Goal: Transaction & Acquisition: Purchase product/service

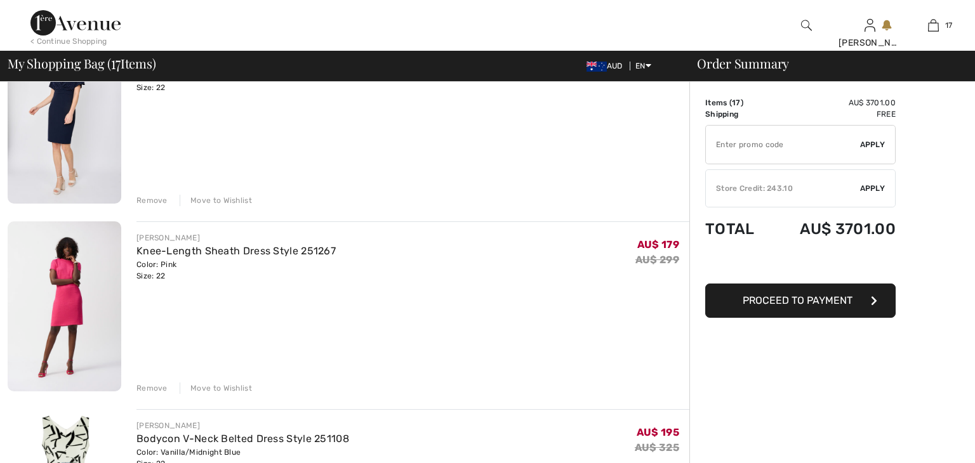
scroll to position [157, 0]
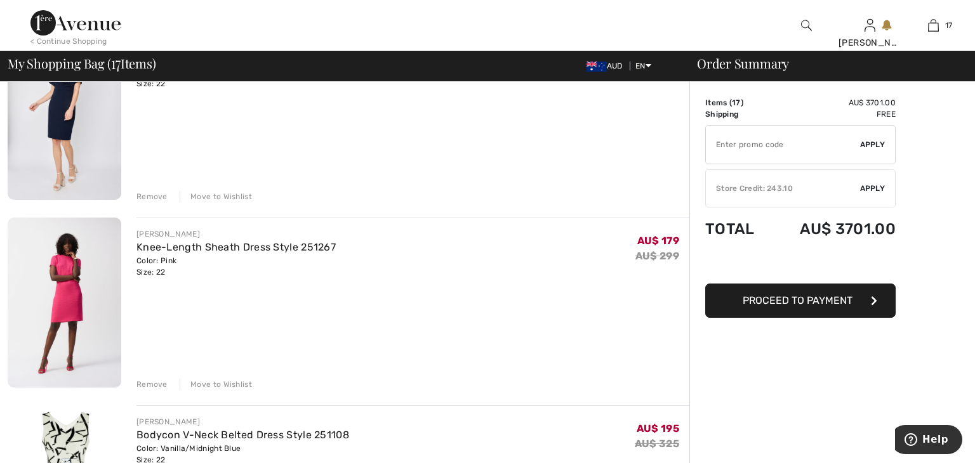
click at [152, 382] on div "Remove" at bounding box center [151, 384] width 31 height 11
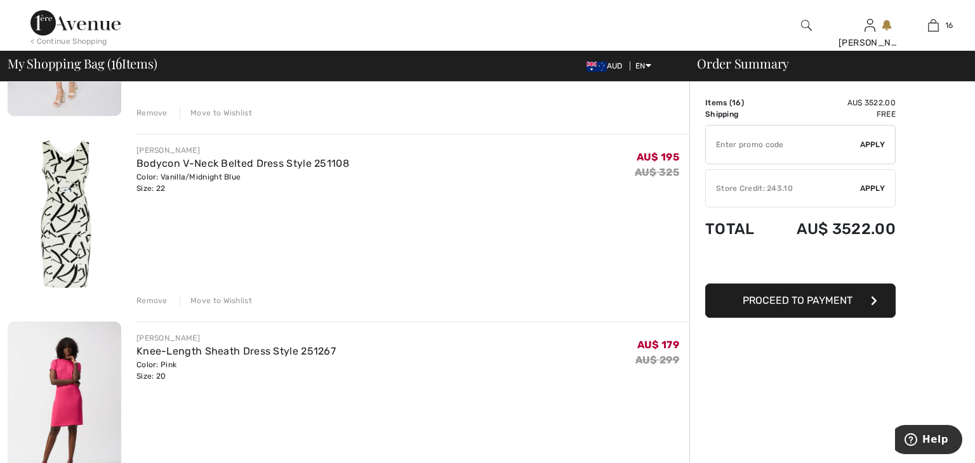
scroll to position [283, 0]
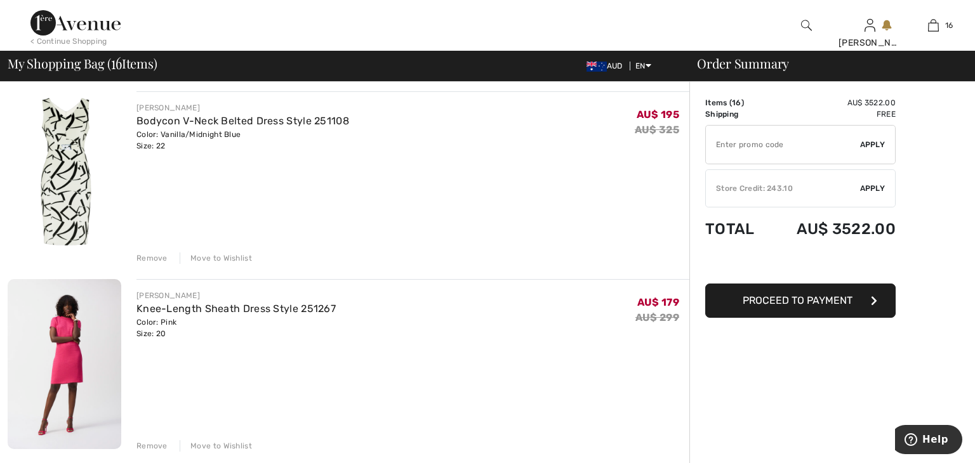
click at [154, 444] on div "Remove" at bounding box center [151, 446] width 31 height 11
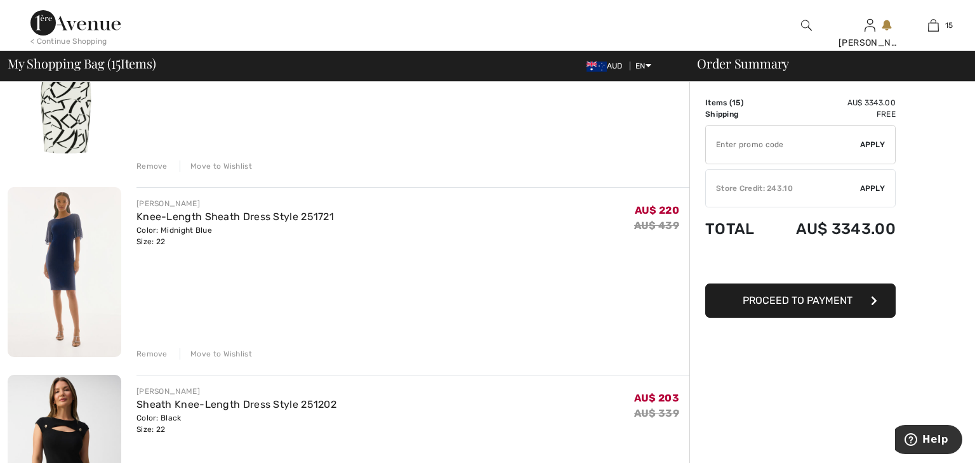
scroll to position [377, 0]
click at [147, 352] on div "Remove" at bounding box center [151, 352] width 31 height 11
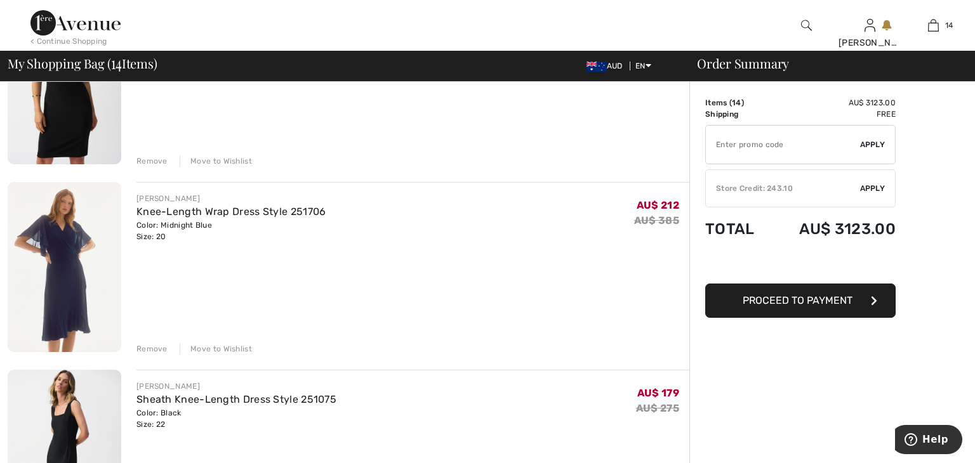
scroll to position [758, 0]
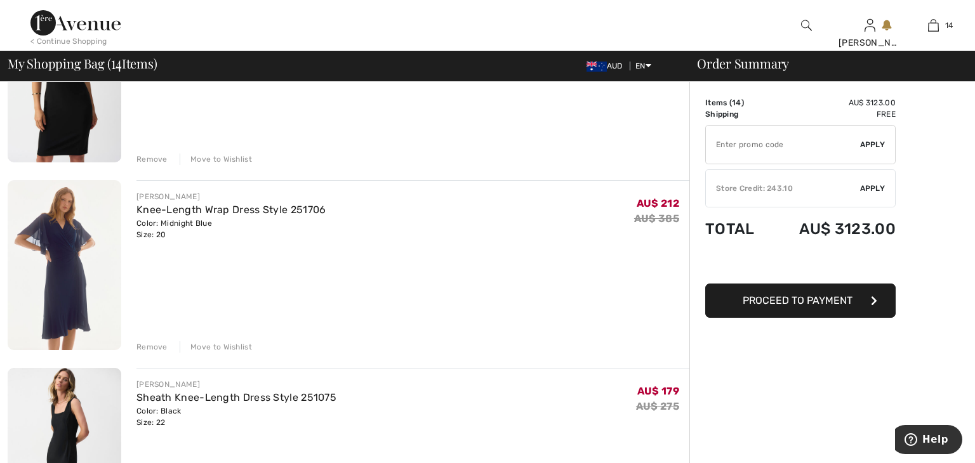
click at [147, 343] on div "Remove" at bounding box center [151, 347] width 31 height 11
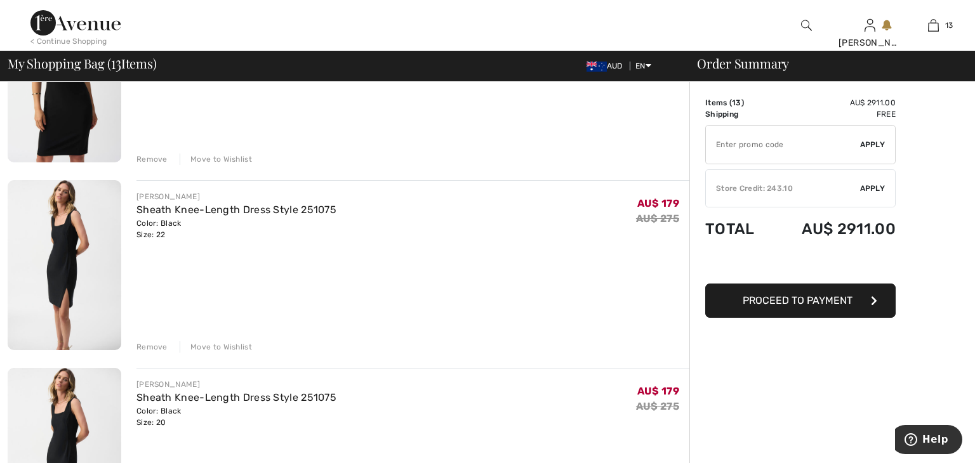
click at [147, 343] on div "Remove" at bounding box center [151, 347] width 31 height 11
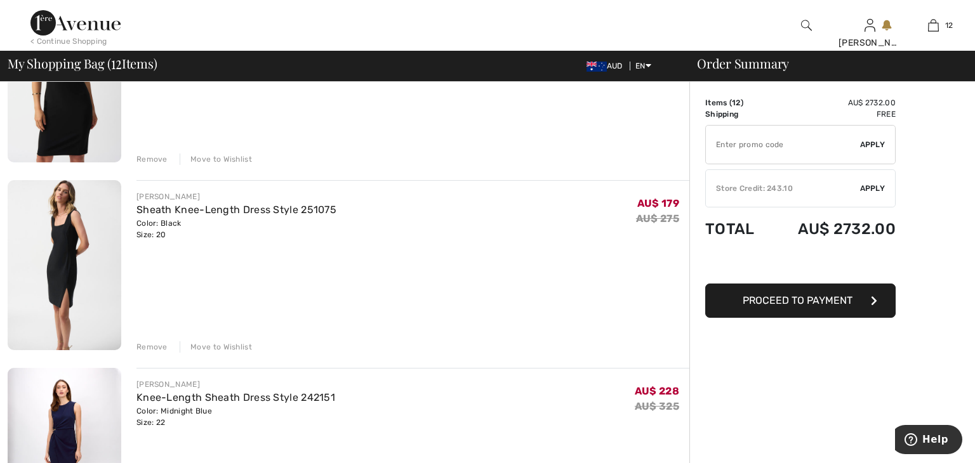
click at [147, 343] on div "Remove" at bounding box center [151, 347] width 31 height 11
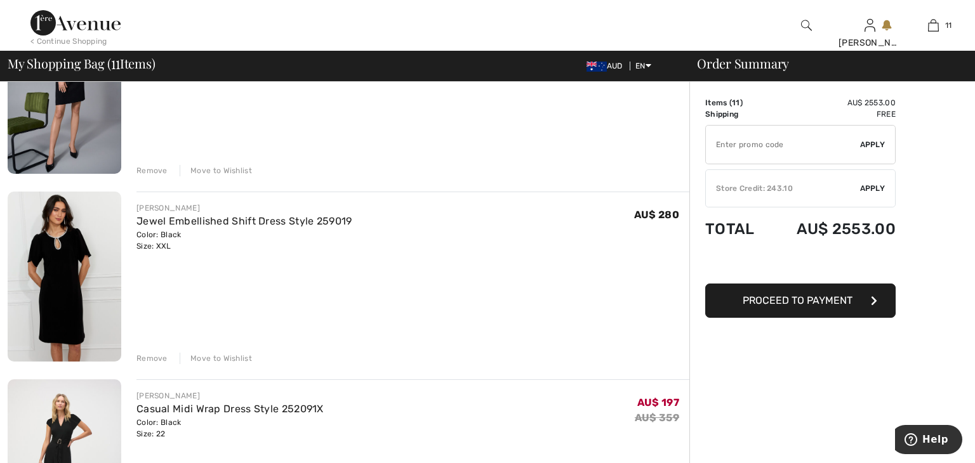
scroll to position [1498, 0]
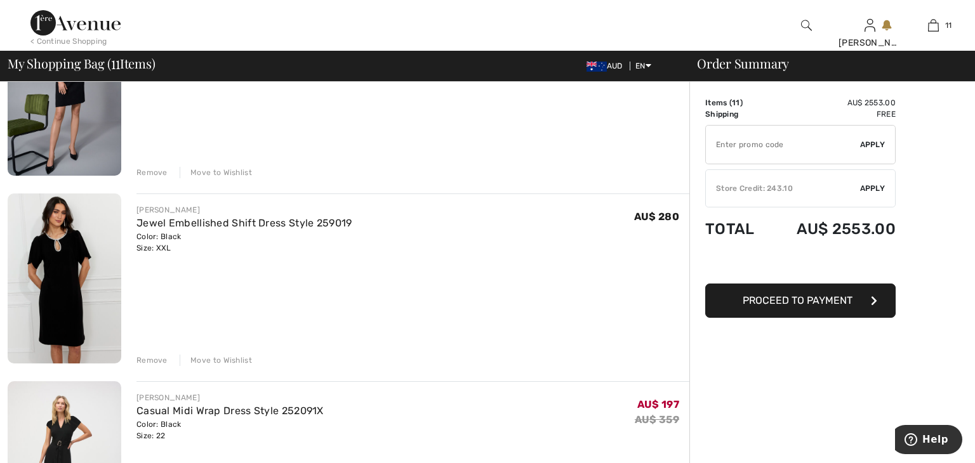
click at [150, 361] on div "Remove" at bounding box center [151, 360] width 31 height 11
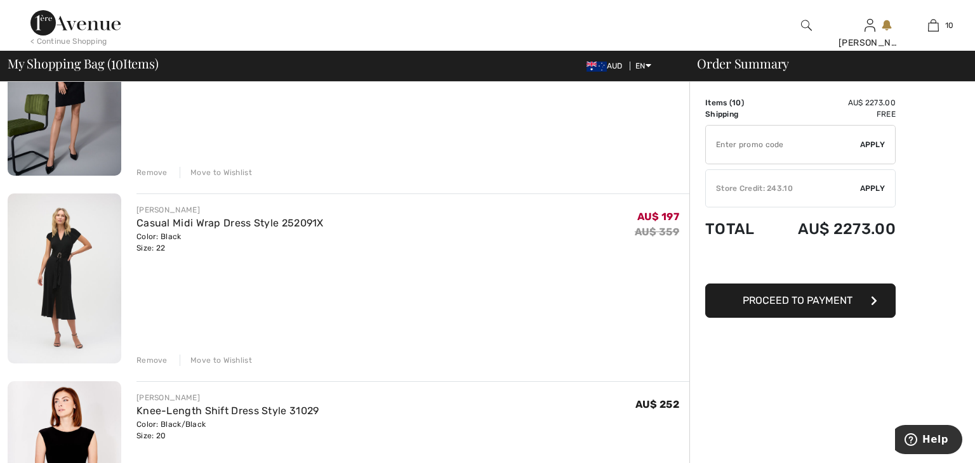
click at [150, 359] on div "Remove" at bounding box center [151, 360] width 31 height 11
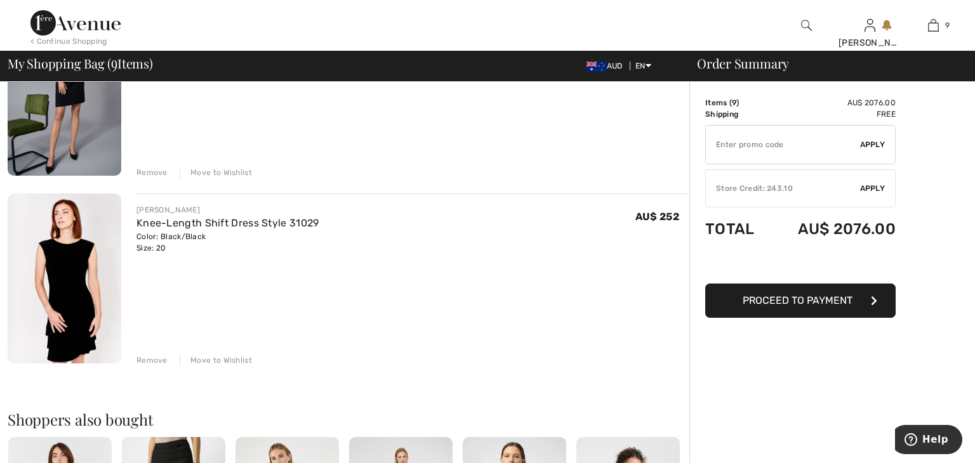
click at [150, 359] on div "Remove" at bounding box center [151, 360] width 31 height 11
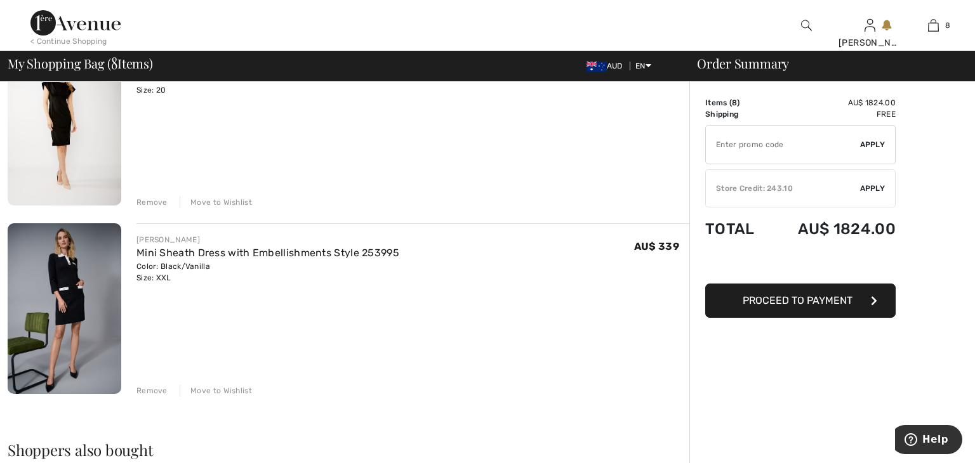
scroll to position [1290, 0]
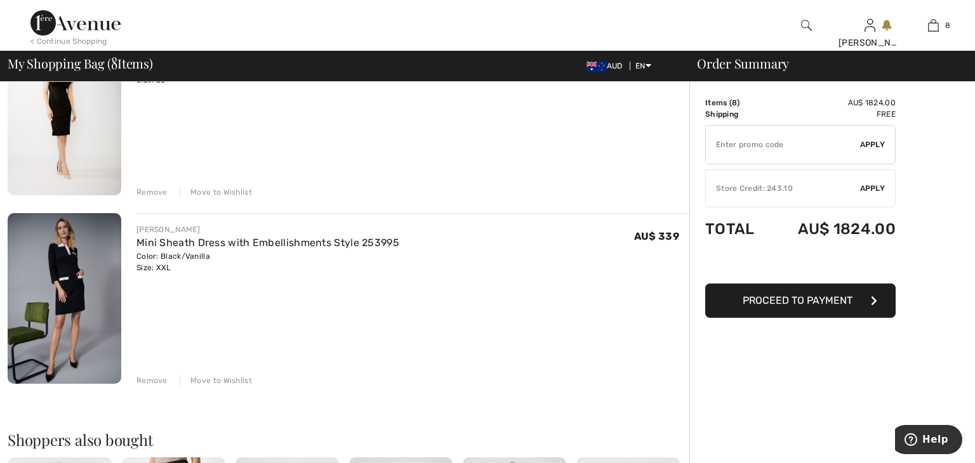
click at [152, 383] on div "Remove" at bounding box center [151, 380] width 31 height 11
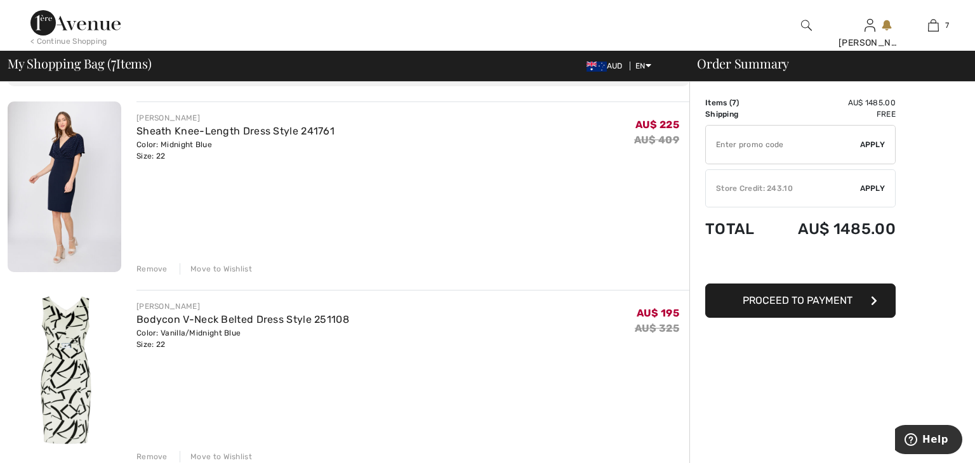
scroll to position [83, 0]
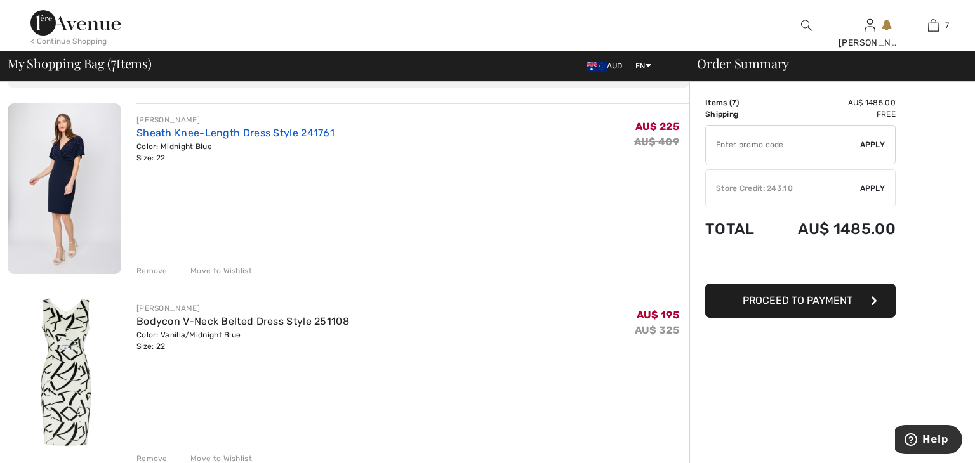
click at [232, 132] on link "Sheath Knee-Length Dress Style 241761" at bounding box center [235, 133] width 198 height 12
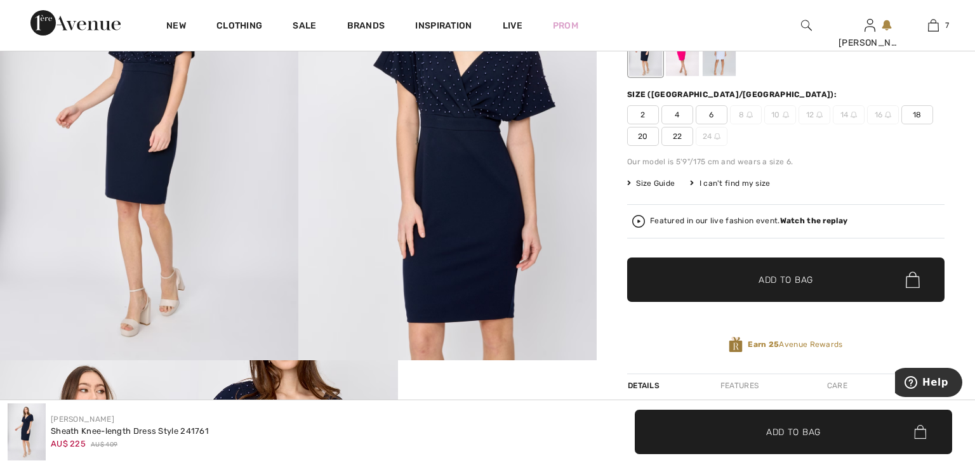
scroll to position [221, 0]
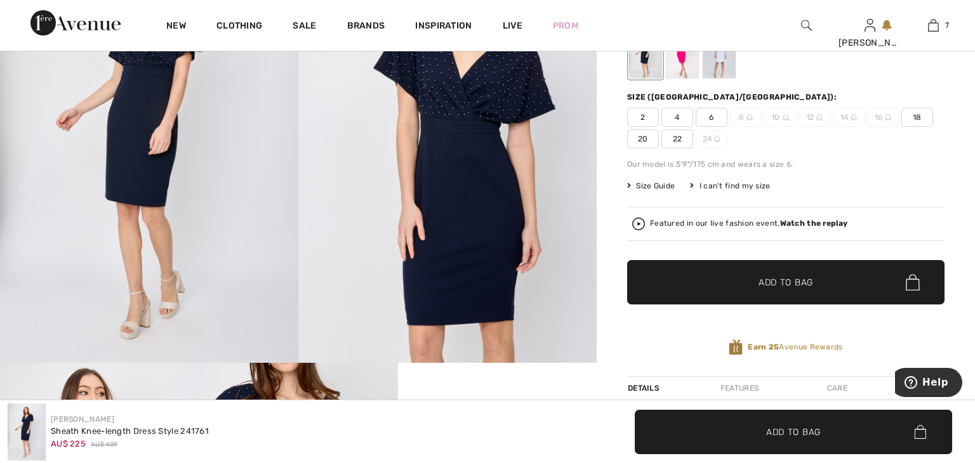
click at [653, 185] on span "Size Guide" at bounding box center [651, 185] width 48 height 11
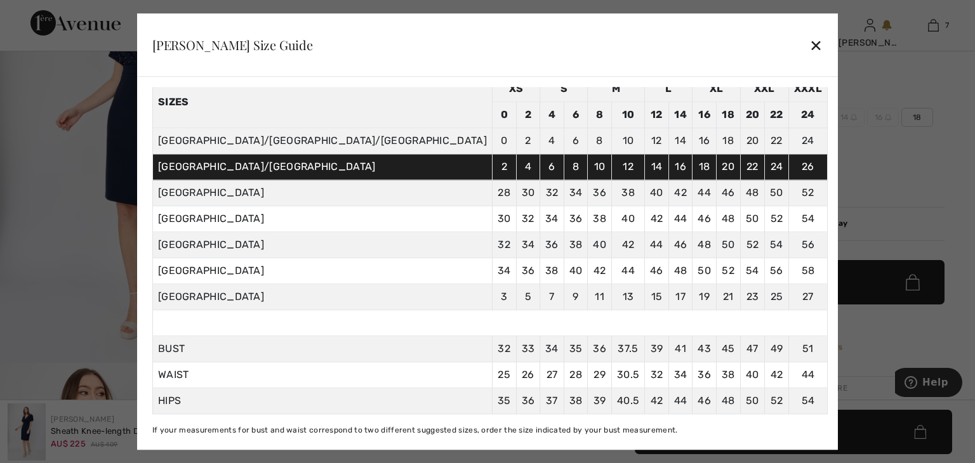
scroll to position [71, 0]
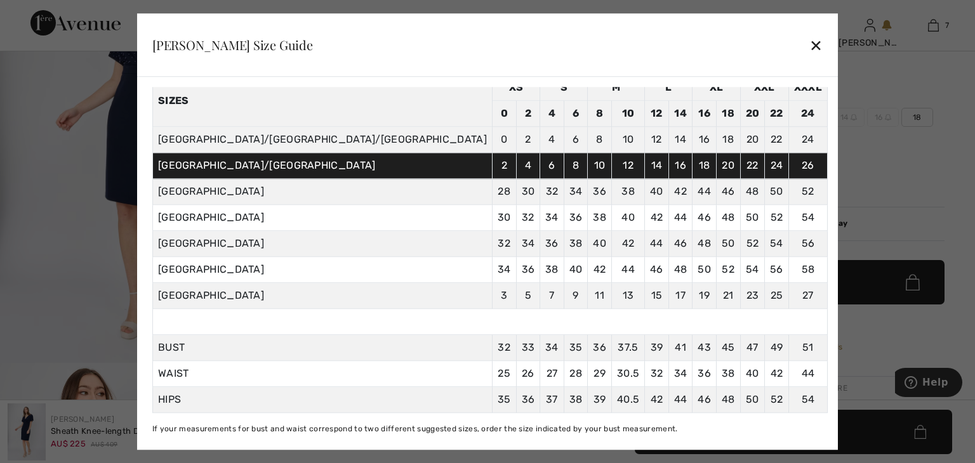
click at [809, 48] on div "✕" at bounding box center [815, 45] width 13 height 27
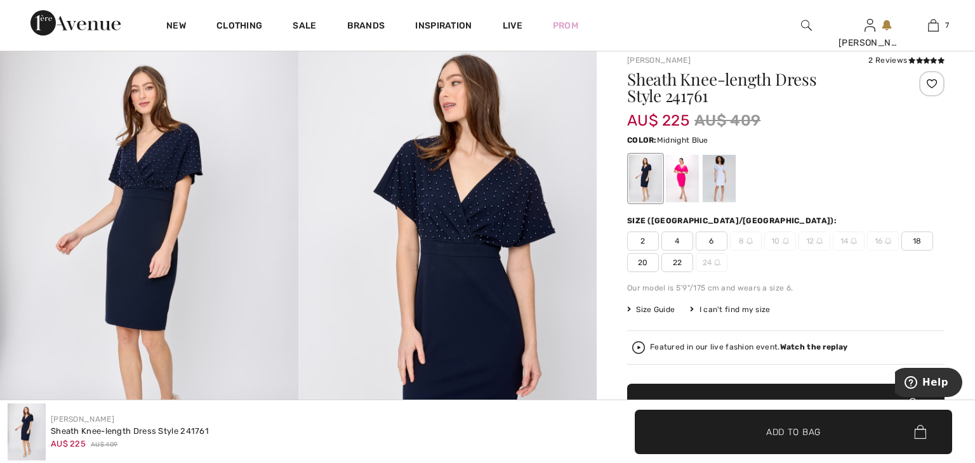
scroll to position [96, 0]
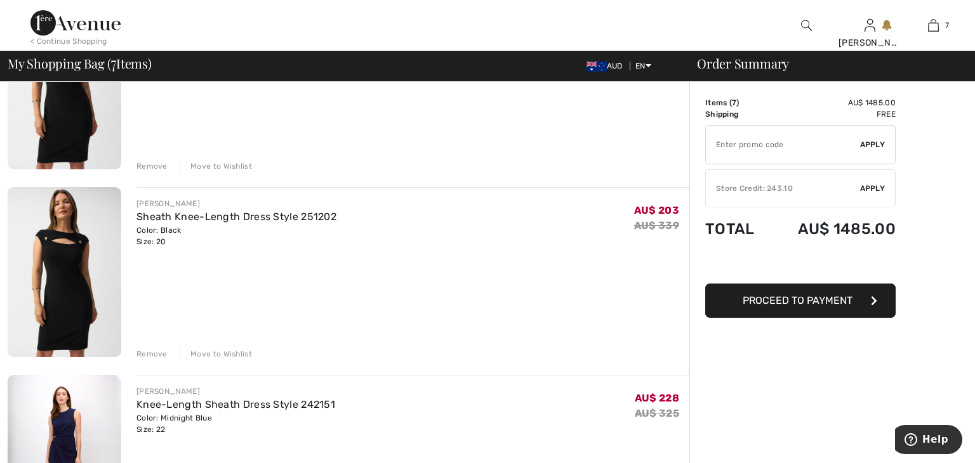
scroll to position [564, 0]
click at [160, 354] on div "Remove" at bounding box center [151, 352] width 31 height 11
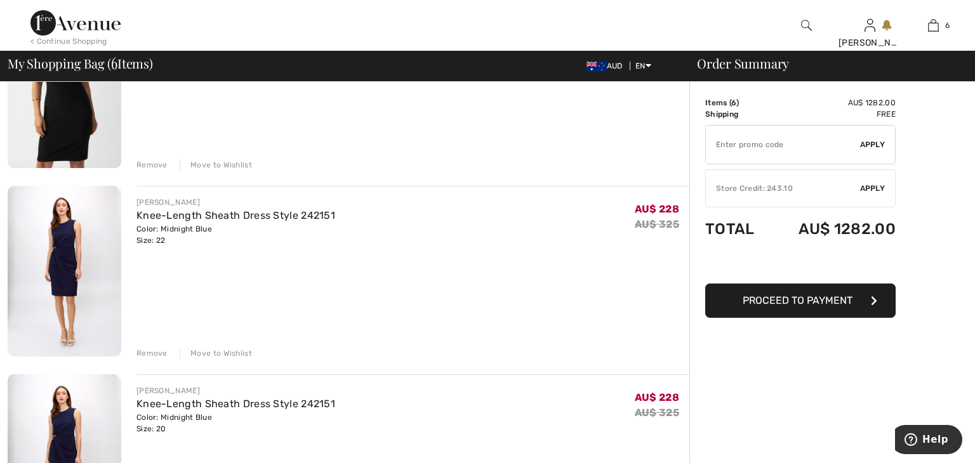
click at [160, 354] on div "Remove" at bounding box center [151, 353] width 31 height 11
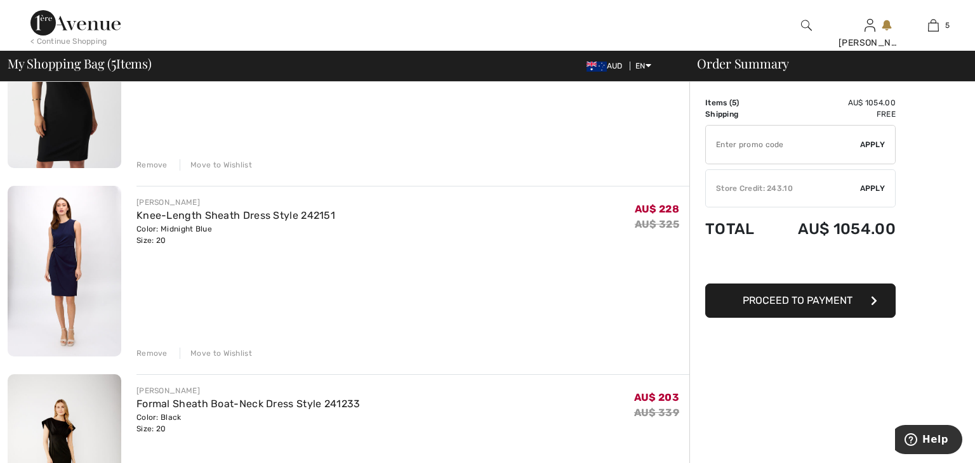
click at [160, 354] on div "Remove" at bounding box center [151, 353] width 31 height 11
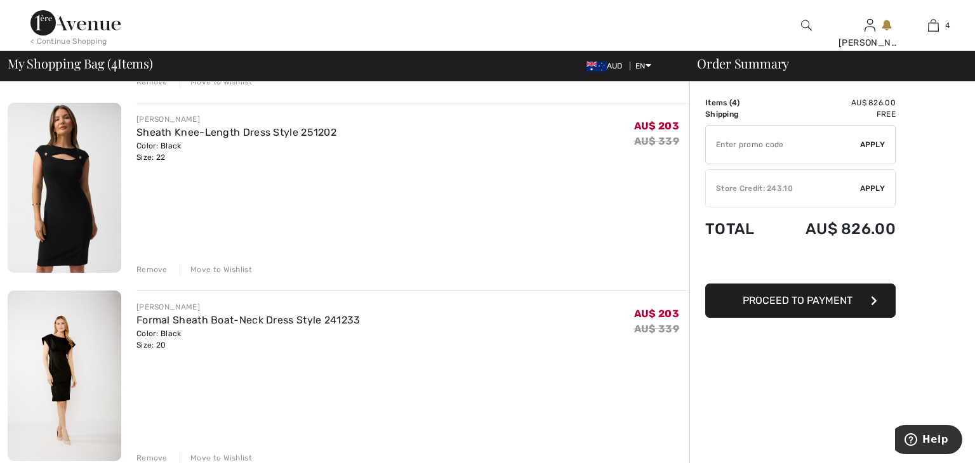
scroll to position [459, 0]
click at [155, 267] on div "Remove" at bounding box center [151, 270] width 31 height 11
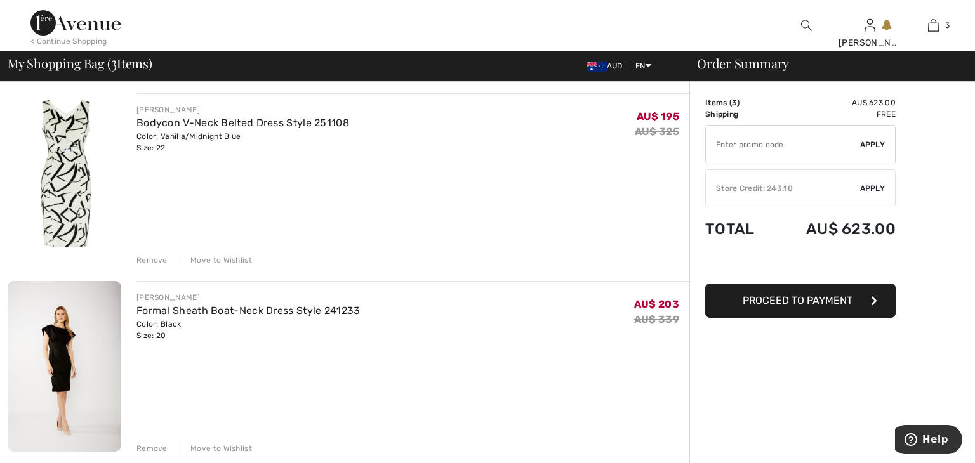
scroll to position [284, 0]
